Goal: Task Accomplishment & Management: Complete application form

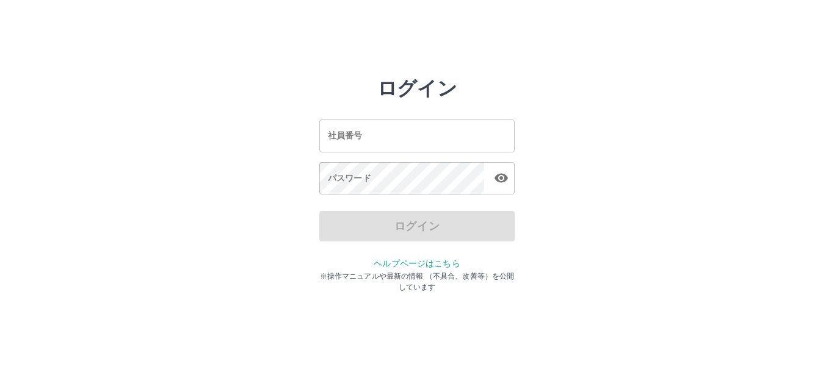
click at [357, 139] on input "社員番号" at bounding box center [416, 136] width 195 height 32
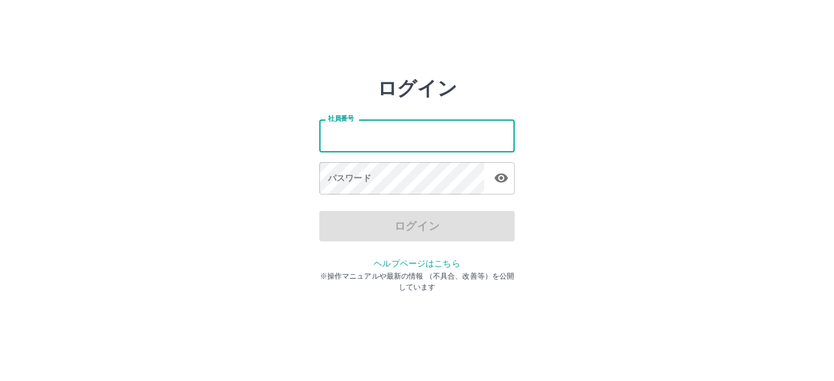
type input "*******"
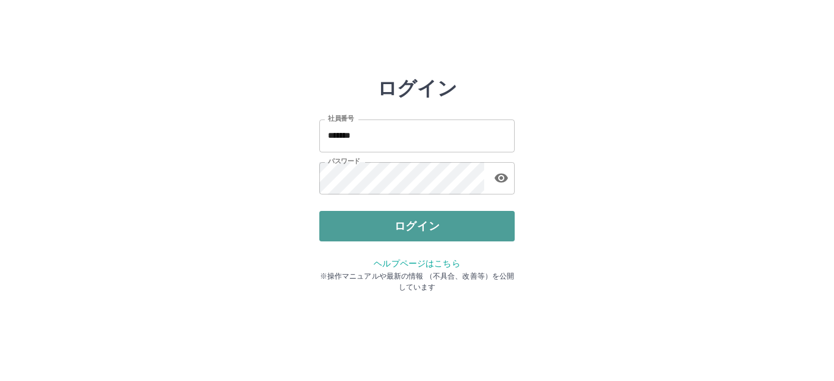
click at [355, 225] on button "ログイン" at bounding box center [416, 226] width 195 height 31
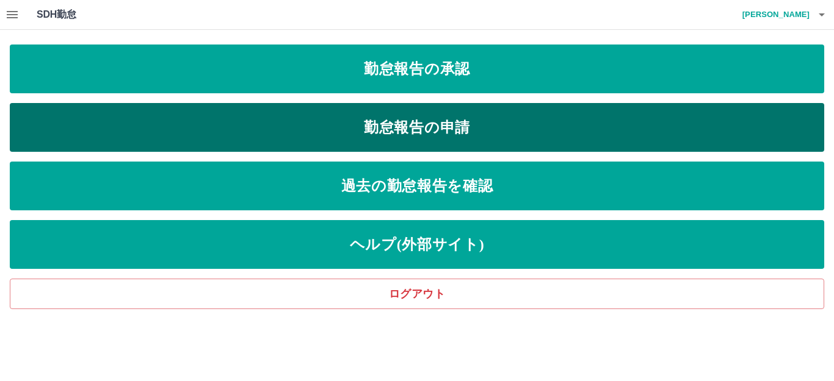
click at [259, 133] on link "勤怠報告の申請" at bounding box center [417, 127] width 814 height 49
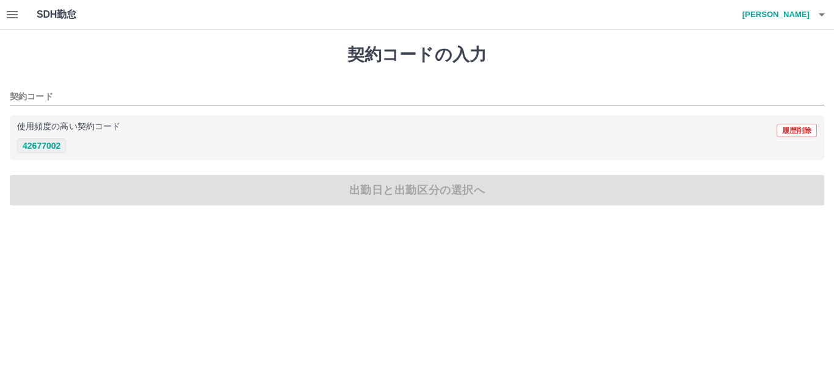
click at [37, 146] on button "42677002" at bounding box center [41, 146] width 49 height 15
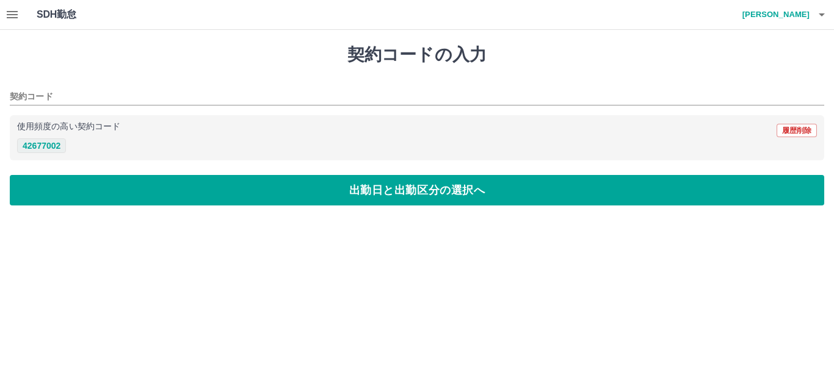
type input "********"
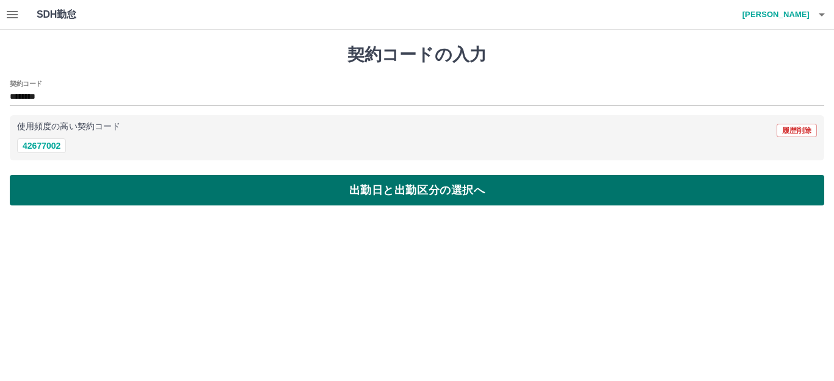
click at [139, 189] on button "出勤日と出勤区分の選択へ" at bounding box center [417, 190] width 814 height 31
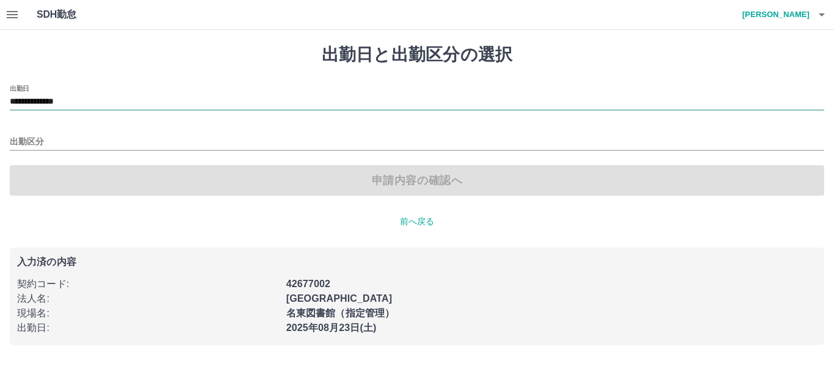
click at [101, 105] on input "**********" at bounding box center [417, 102] width 814 height 15
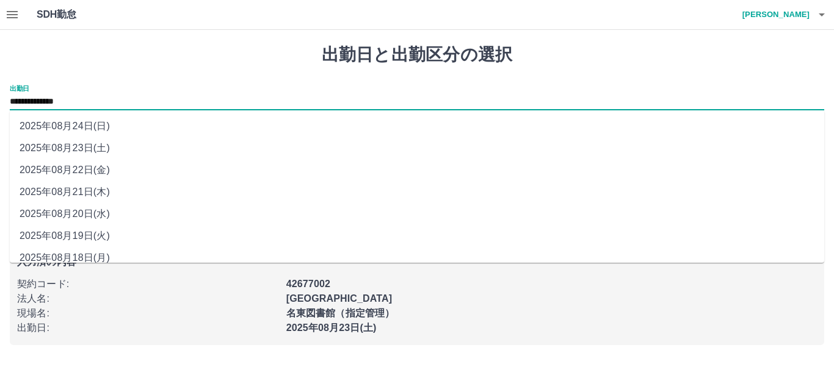
click at [95, 164] on li "2025年08月22日(金)" at bounding box center [417, 170] width 814 height 22
type input "**********"
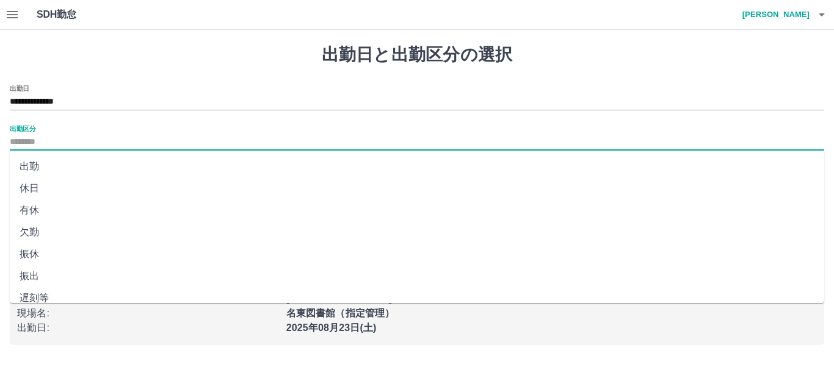
click at [67, 138] on input "出勤区分" at bounding box center [417, 142] width 814 height 15
click at [46, 166] on li "出勤" at bounding box center [417, 167] width 814 height 22
type input "**"
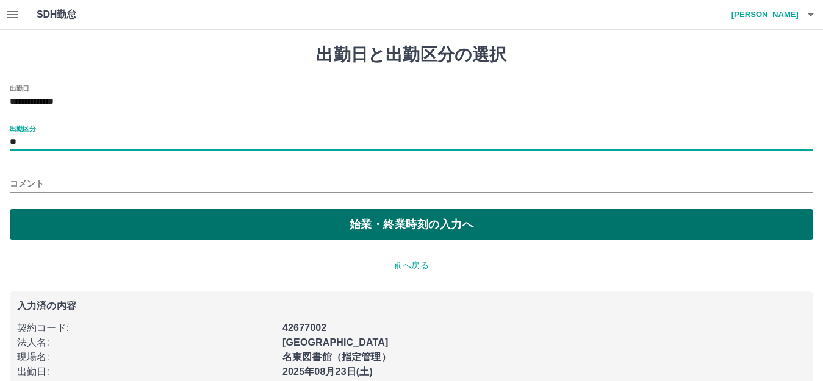
click at [65, 226] on button "始業・終業時刻の入力へ" at bounding box center [412, 224] width 804 height 31
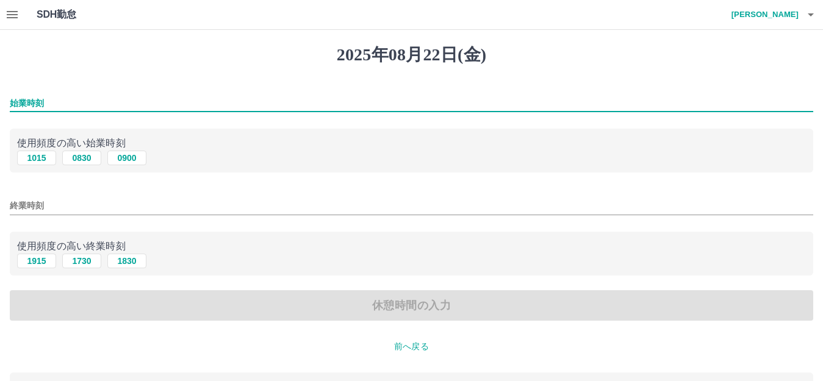
click at [98, 101] on input "始業時刻" at bounding box center [412, 104] width 804 height 18
type input "****"
click at [71, 198] on input "終業時刻" at bounding box center [412, 206] width 804 height 18
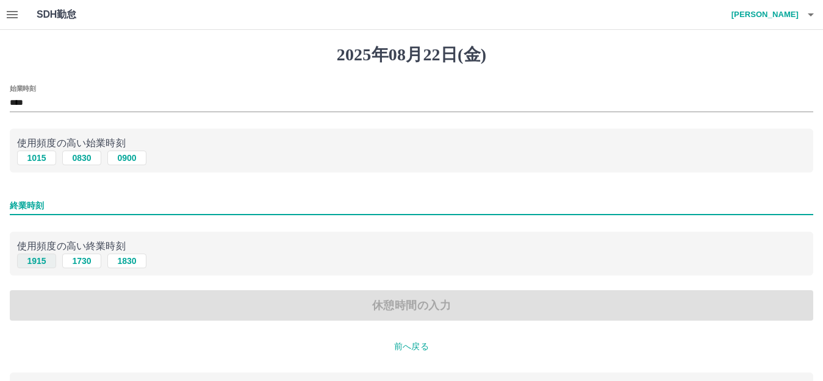
click at [31, 264] on button "1915" at bounding box center [36, 261] width 39 height 15
type input "****"
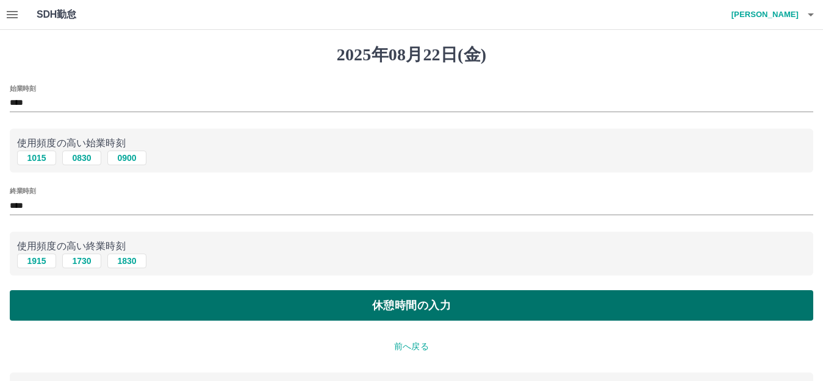
click at [137, 305] on button "休憩時間の入力" at bounding box center [412, 306] width 804 height 31
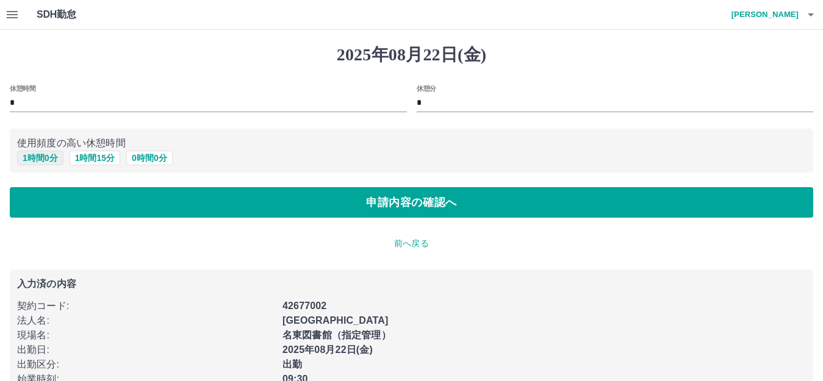
click at [51, 160] on button "1 時間 0 分" at bounding box center [40, 158] width 46 height 15
type input "*"
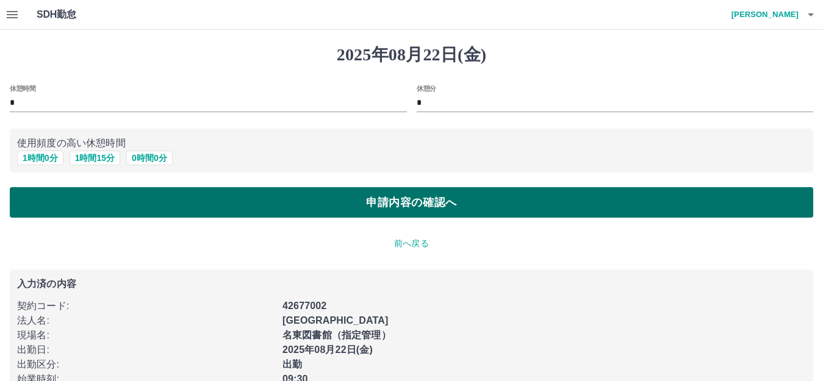
click at [128, 198] on button "申請内容の確認へ" at bounding box center [412, 202] width 804 height 31
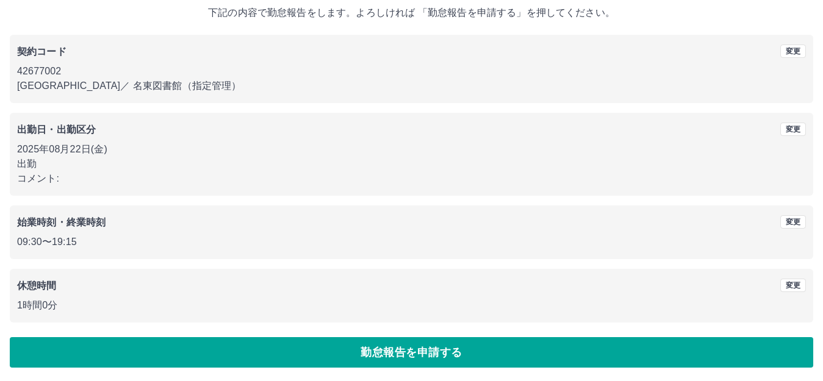
scroll to position [76, 0]
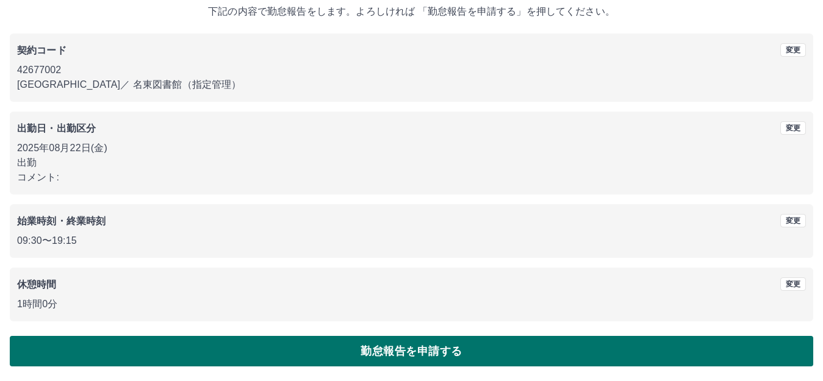
click at [275, 353] on button "勤怠報告を申請する" at bounding box center [412, 351] width 804 height 31
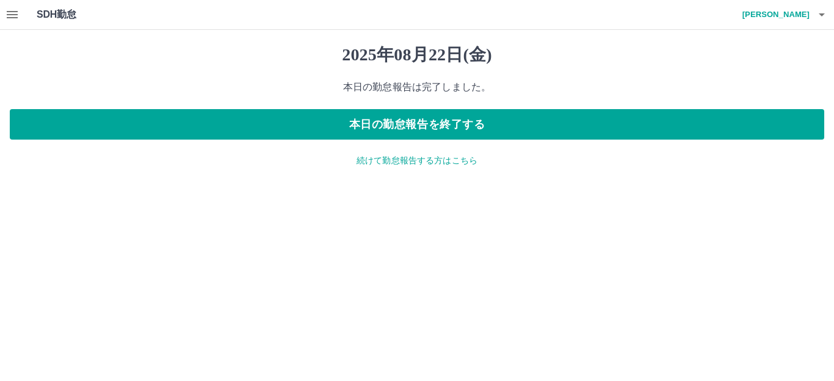
click at [16, 15] on icon "button" at bounding box center [12, 14] width 11 height 7
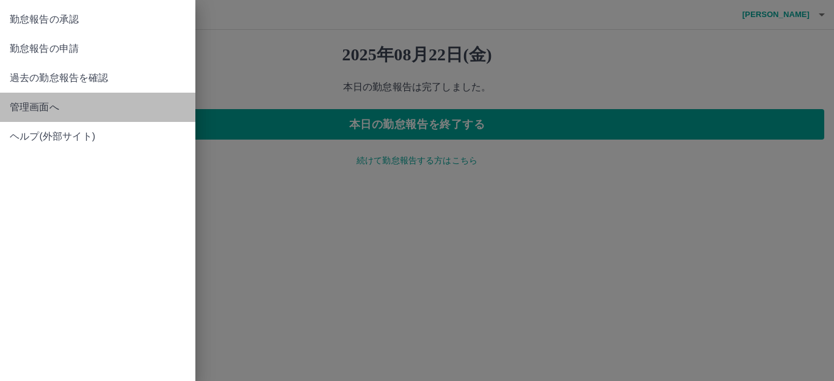
click at [57, 114] on span "管理画面へ" at bounding box center [98, 107] width 176 height 15
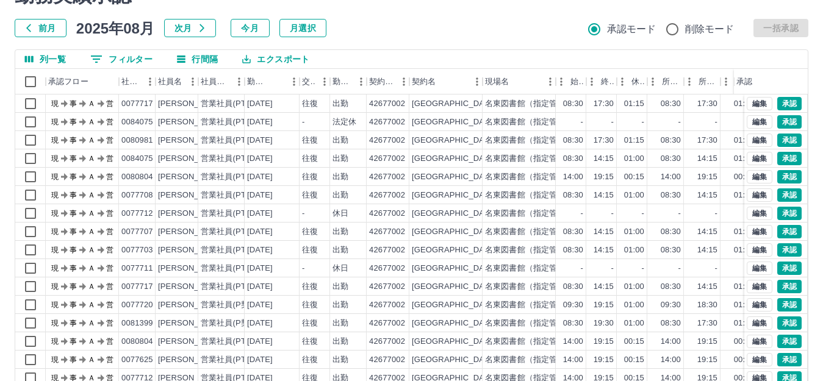
scroll to position [134, 0]
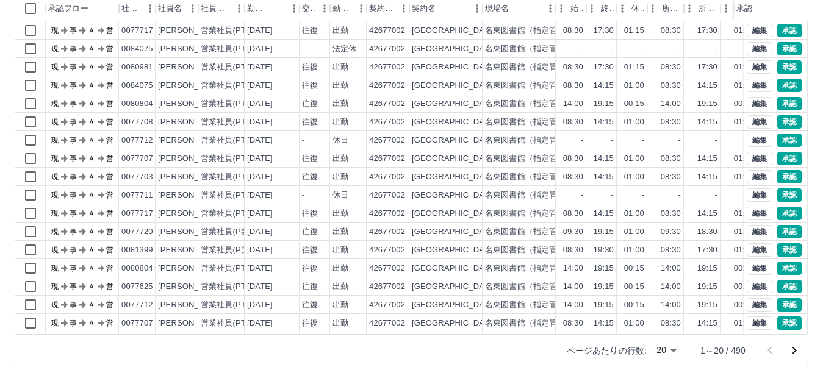
click at [673, 349] on body "SDH勤怠 [PERSON_NAME] 勤務実績承認 前月 [DATE] 次月 今月 月選択 承認モード 削除モード 一括承認 列一覧 0 フィルター 行間隔…" at bounding box center [411, 124] width 823 height 516
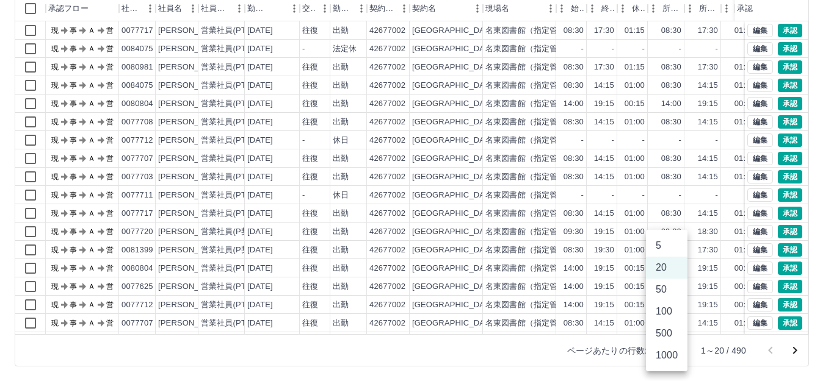
click at [663, 354] on li "1000" at bounding box center [667, 356] width 42 height 22
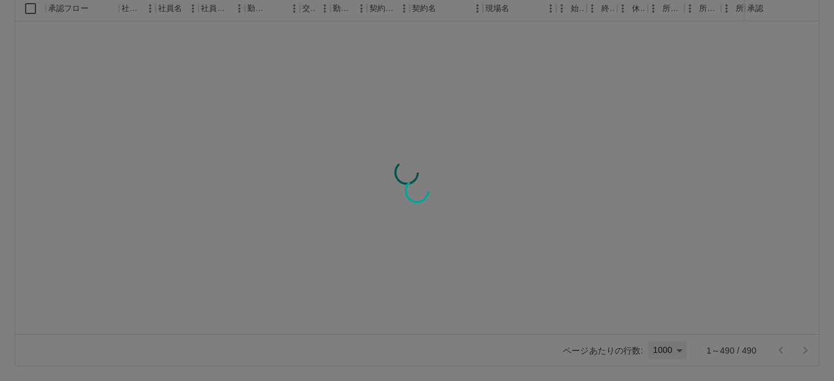
type input "****"
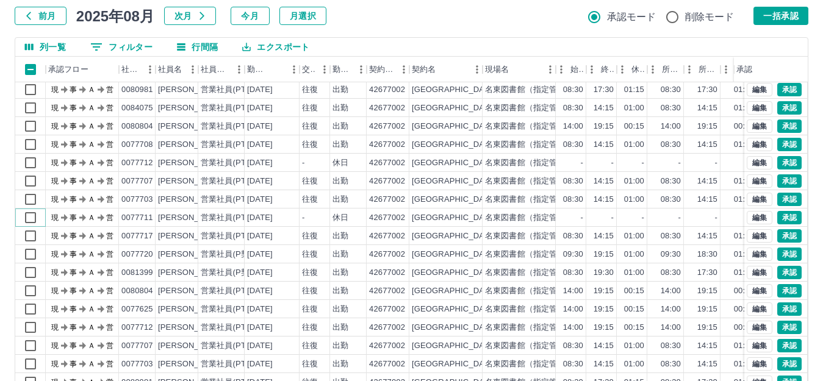
scroll to position [0, 0]
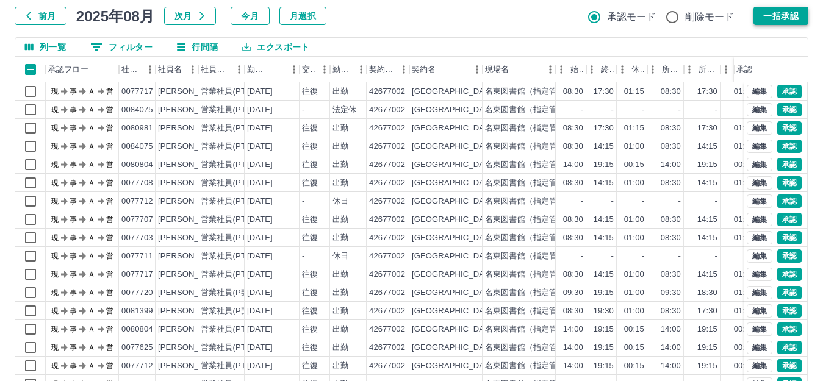
click at [781, 16] on button "一括承認" at bounding box center [781, 16] width 55 height 18
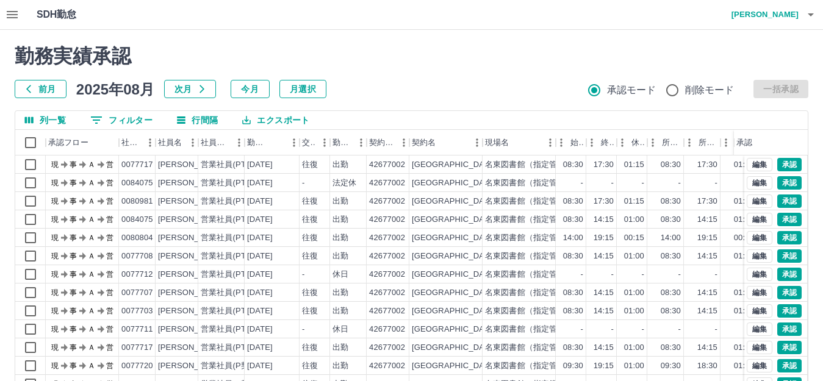
click at [11, 15] on icon "button" at bounding box center [12, 14] width 11 height 7
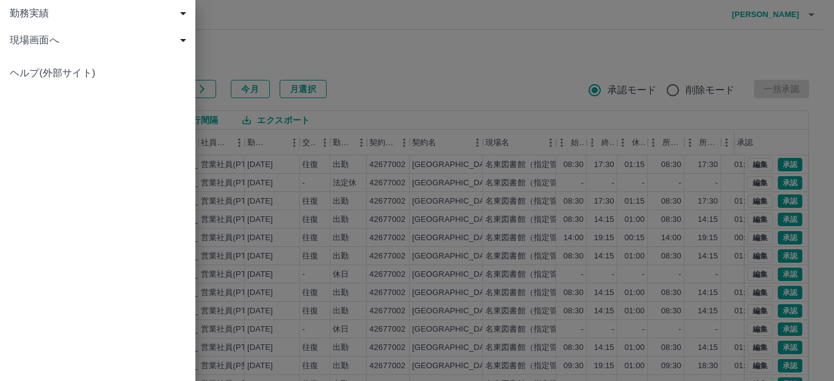
click at [37, 41] on span "現場画面へ" at bounding box center [100, 40] width 181 height 15
click at [41, 62] on span "現場画面へ" at bounding box center [104, 67] width 164 height 15
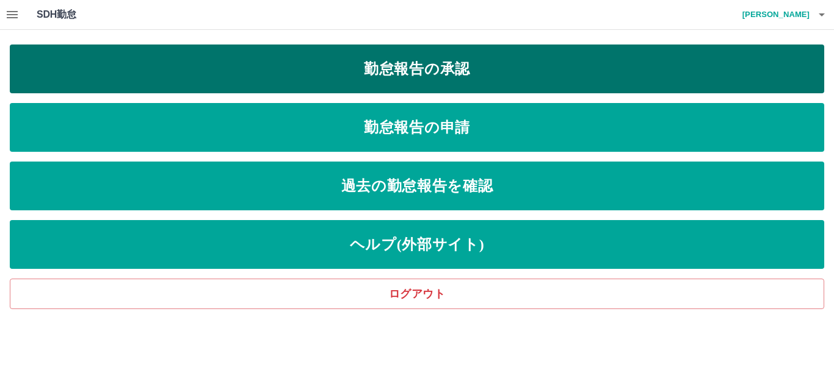
click at [288, 67] on link "勤怠報告の承認" at bounding box center [417, 69] width 814 height 49
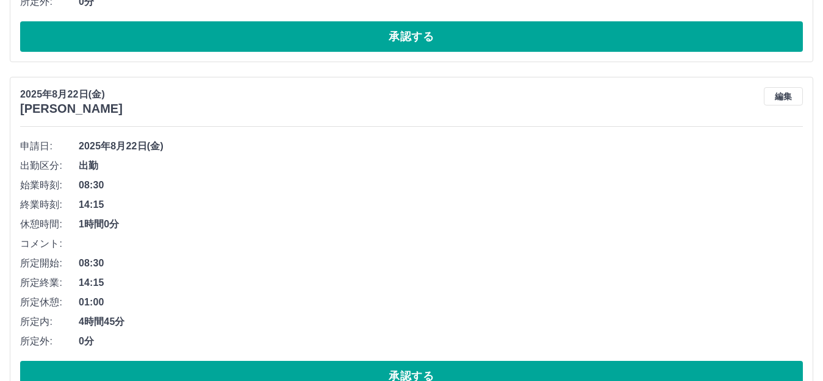
scroll to position [3296, 0]
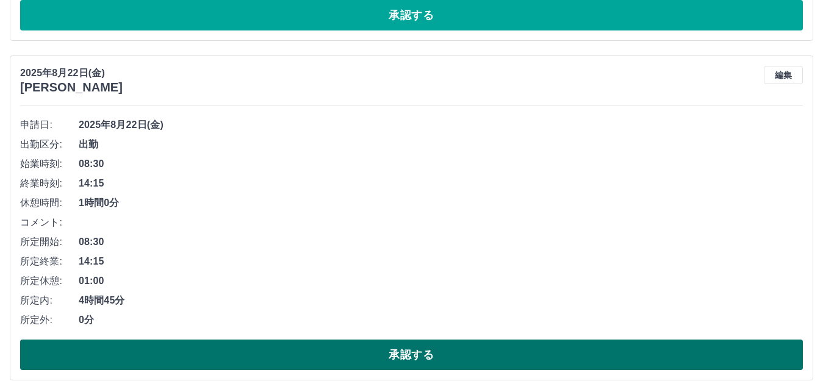
click at [214, 351] on button "承認する" at bounding box center [411, 355] width 783 height 31
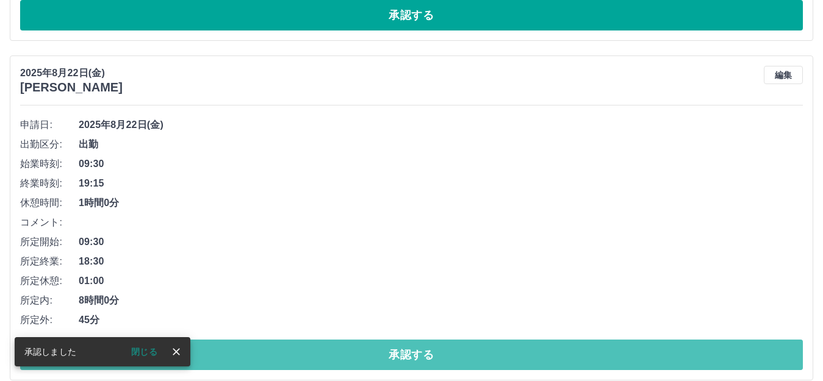
click at [214, 351] on button "承認する" at bounding box center [411, 355] width 783 height 31
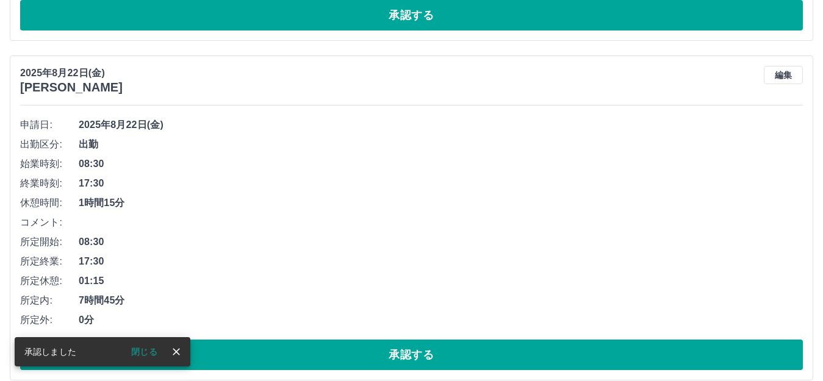
click at [214, 351] on button "承認する" at bounding box center [411, 355] width 783 height 31
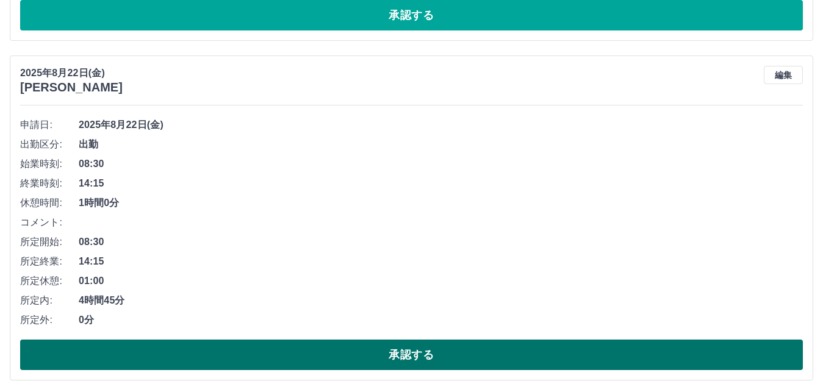
click at [286, 350] on button "承認する" at bounding box center [411, 355] width 783 height 31
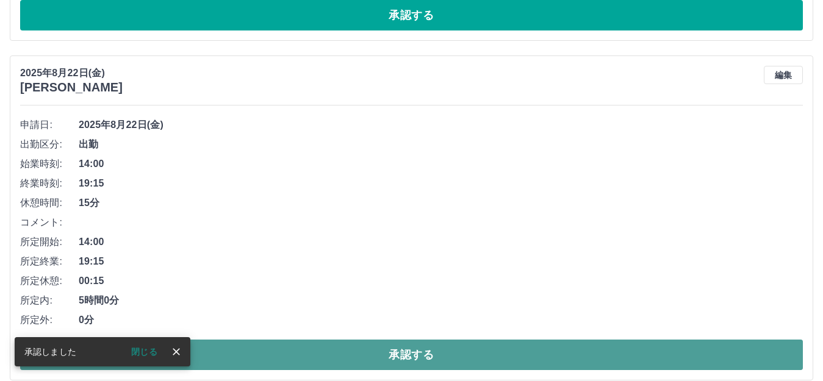
click at [342, 360] on button "承認する" at bounding box center [411, 355] width 783 height 31
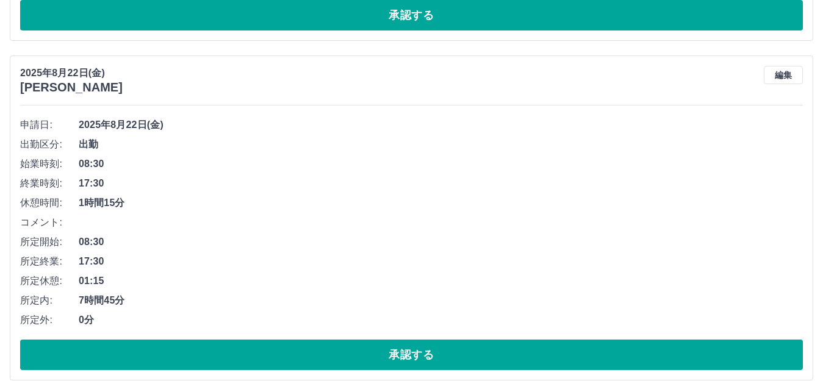
click at [342, 360] on button "承認する" at bounding box center [411, 355] width 783 height 31
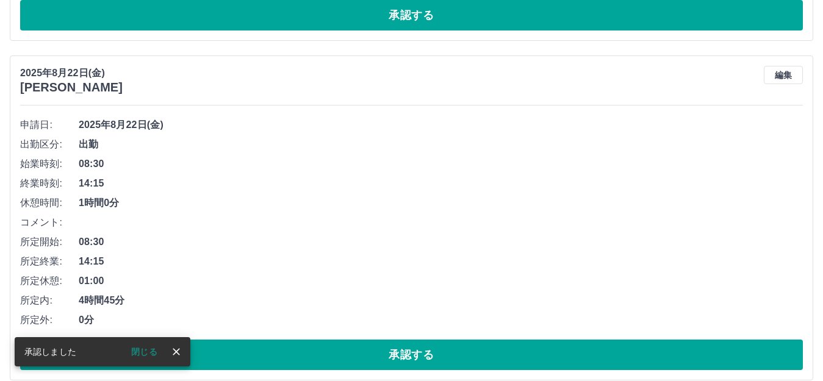
click at [342, 360] on button "承認する" at bounding box center [411, 355] width 783 height 31
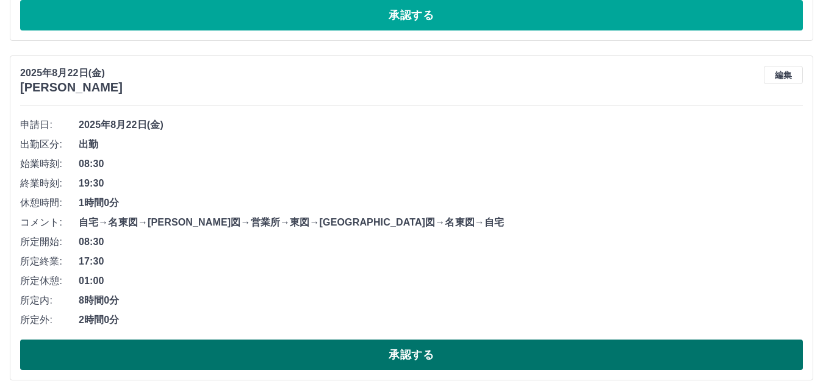
click at [332, 352] on button "承認する" at bounding box center [411, 355] width 783 height 31
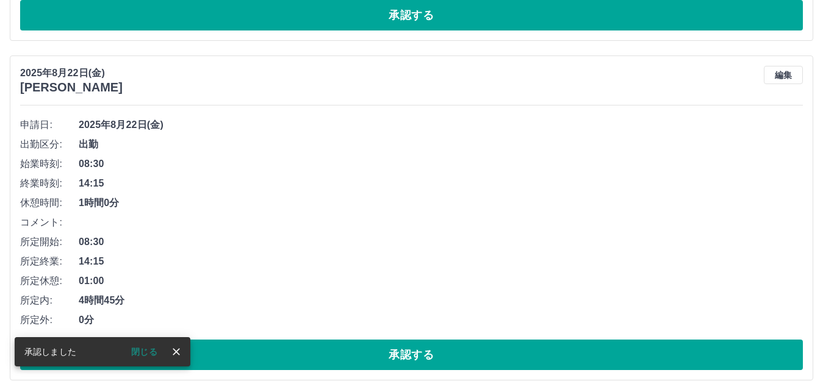
click at [332, 352] on button "承認する" at bounding box center [411, 355] width 783 height 31
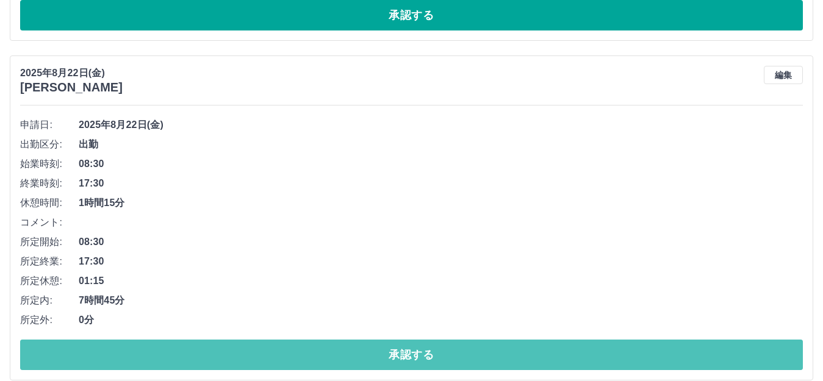
click at [332, 352] on button "承認する" at bounding box center [411, 355] width 783 height 31
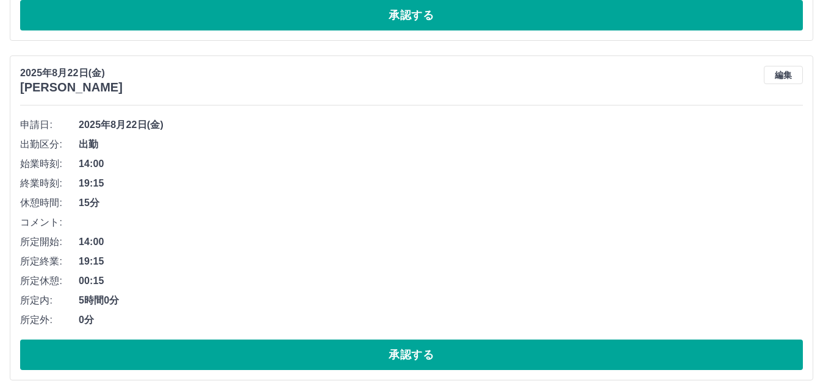
click at [332, 352] on button "承認する" at bounding box center [411, 355] width 783 height 31
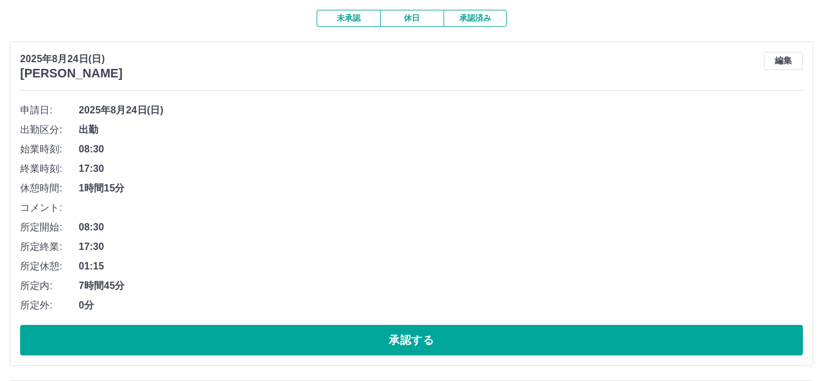
scroll to position [0, 0]
